Goal: Obtain resource: Download file/media

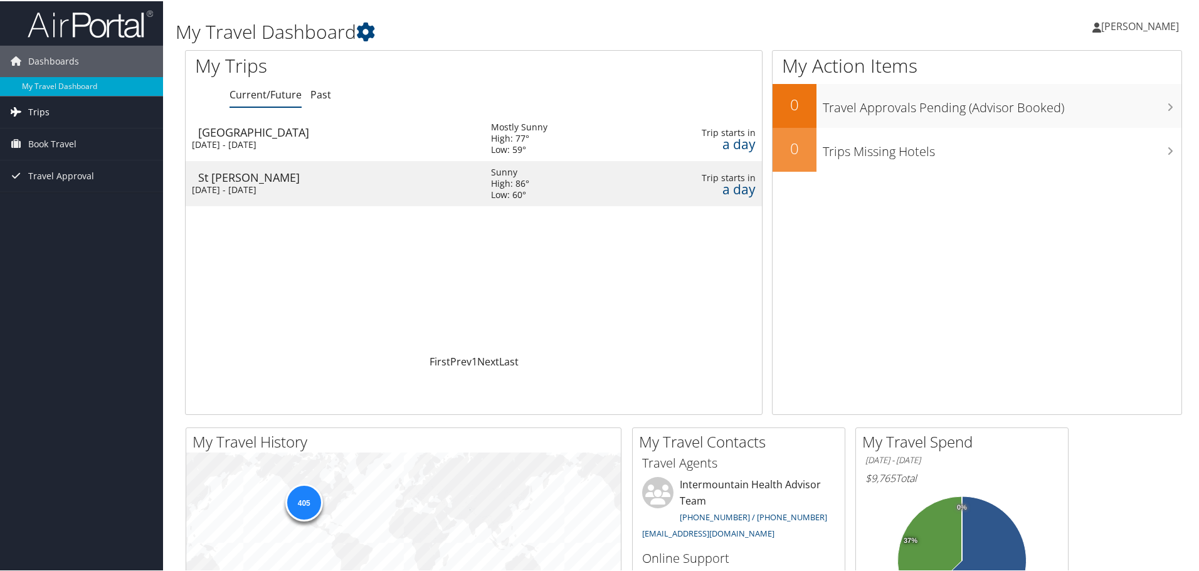
click at [56, 117] on link "Trips" at bounding box center [81, 110] width 163 height 31
click at [325, 87] on link "Past" at bounding box center [320, 94] width 21 height 14
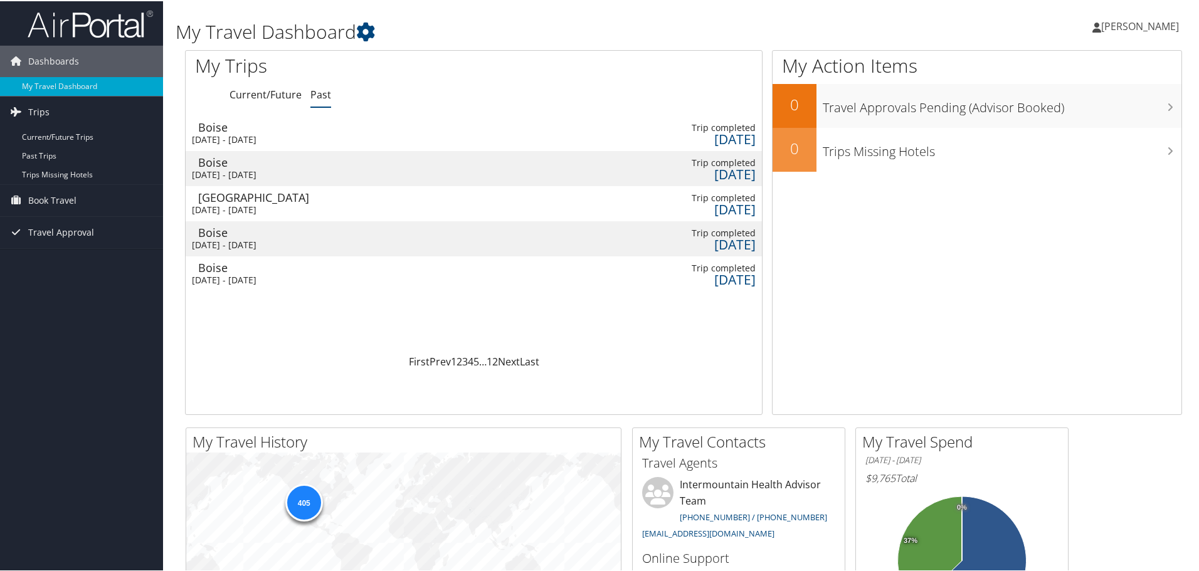
click at [285, 206] on div "[DATE] - [DATE]" at bounding box center [332, 208] width 280 height 11
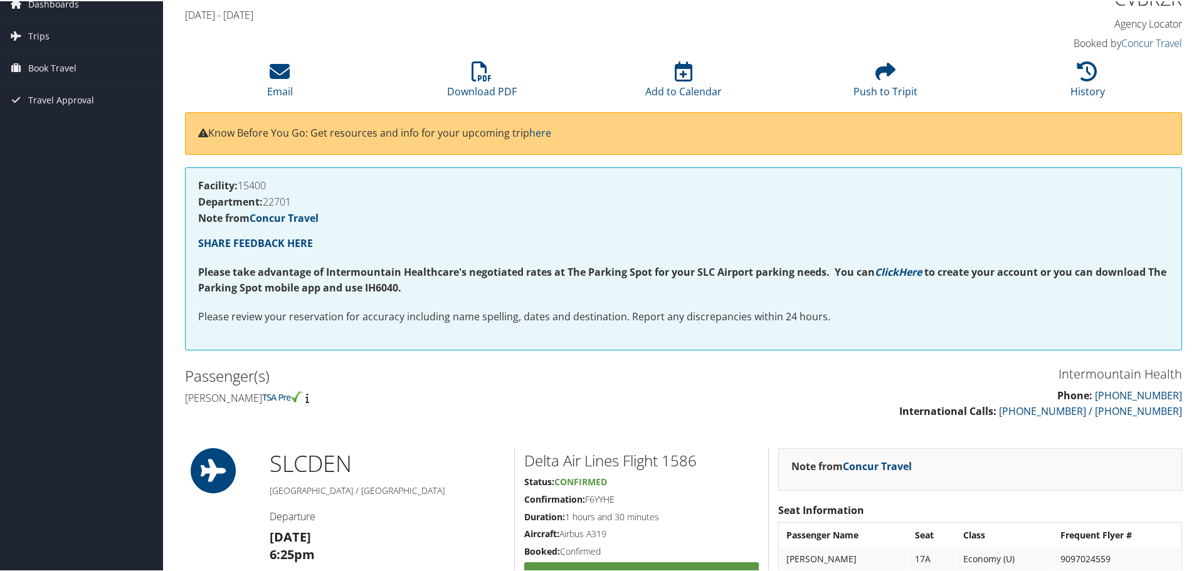
scroll to position [13, 0]
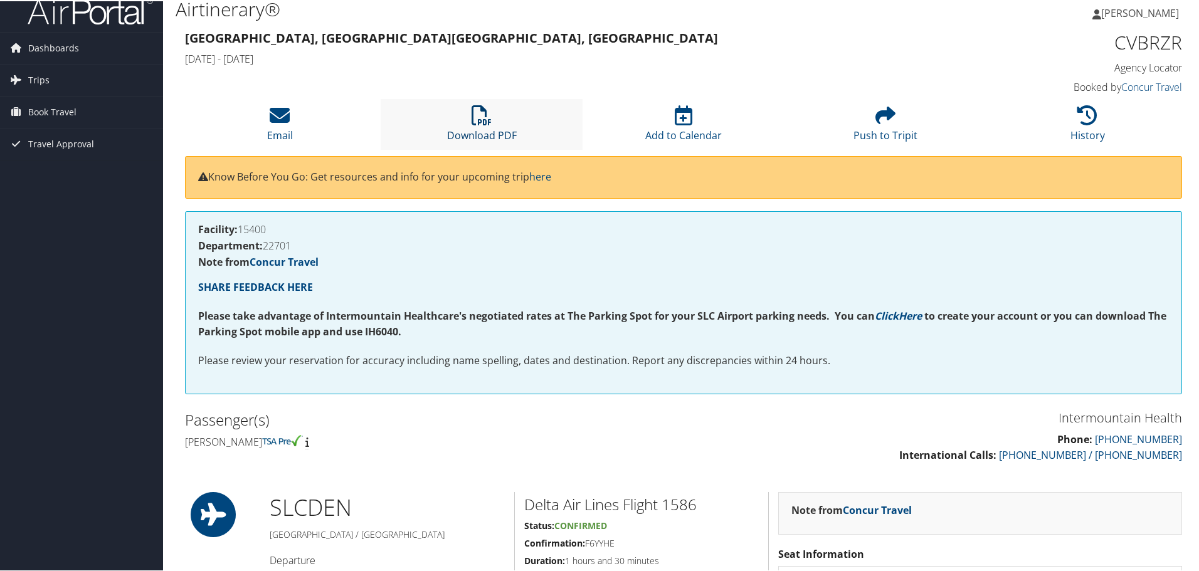
click at [477, 114] on icon at bounding box center [481, 114] width 20 height 20
